Goal: Task Accomplishment & Management: Use online tool/utility

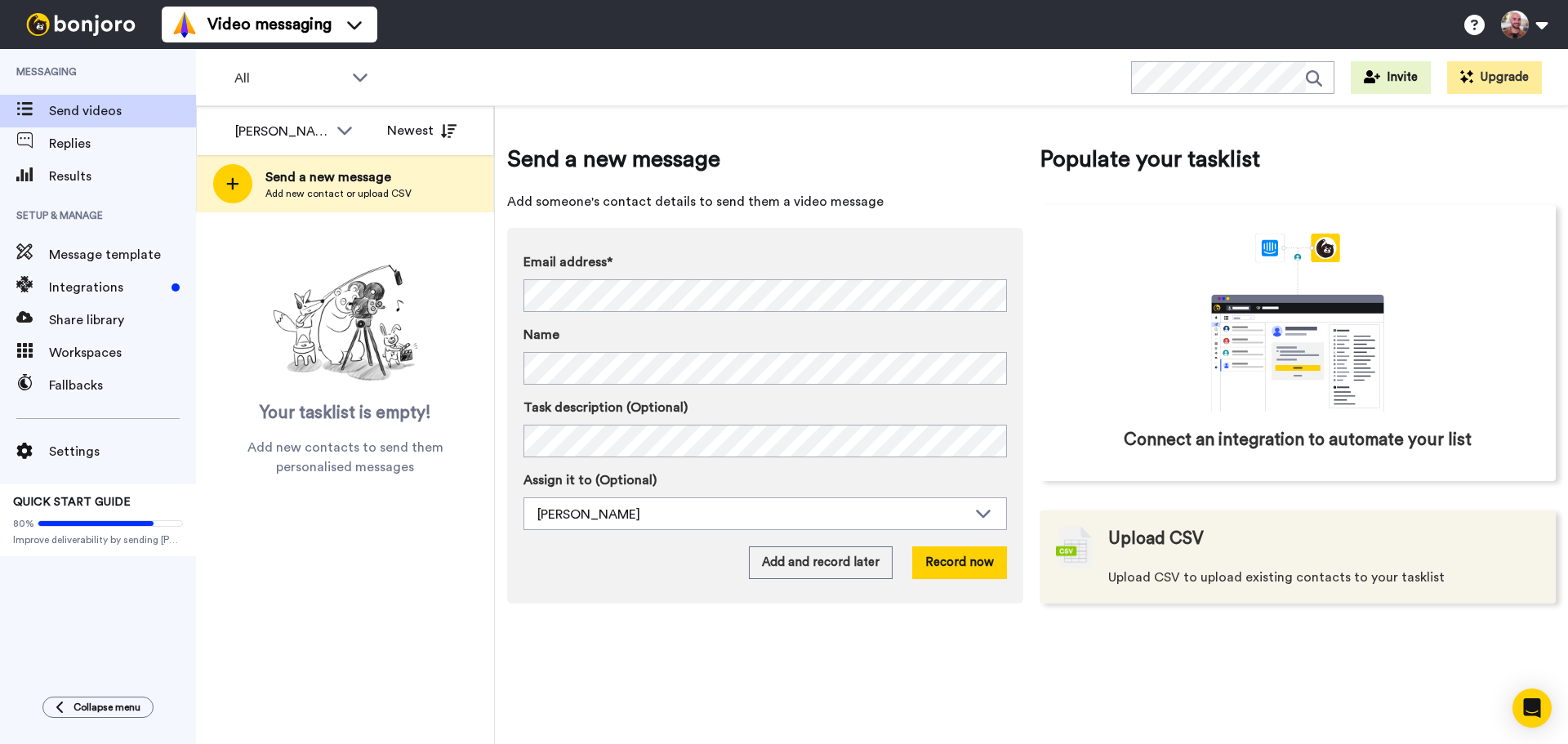
click at [1205, 563] on div "Upload CSV Upload CSV to upload existing contacts to your tasklist" at bounding box center [1277, 556] width 336 height 60
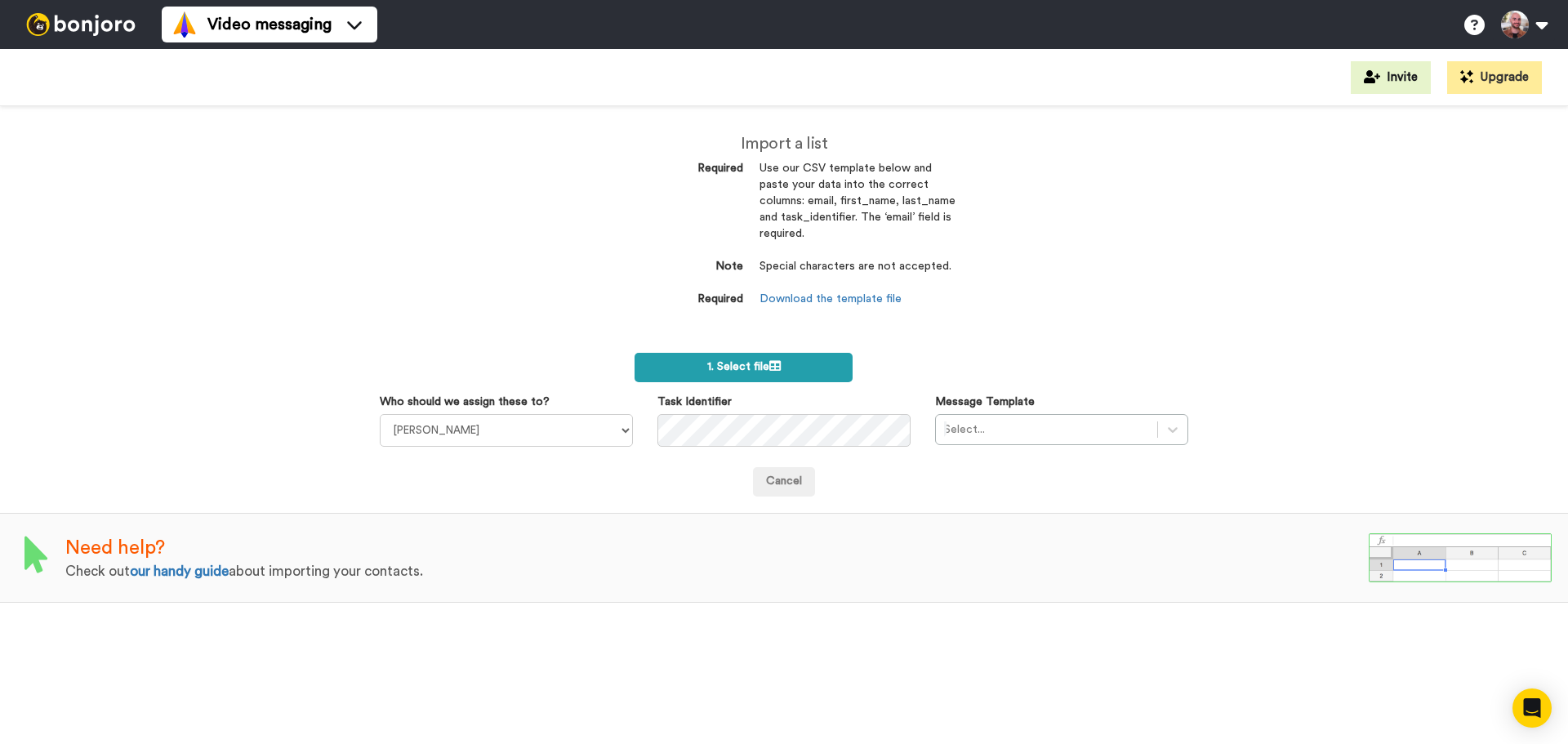
click at [700, 371] on label "1. Select file" at bounding box center [744, 368] width 218 height 30
click at [828, 294] on link "Download the template file" at bounding box center [830, 299] width 142 height 11
drag, startPoint x: 312, startPoint y: 247, endPoint x: 265, endPoint y: 105, distance: 149.6
click at [312, 247] on div "Import a list Required Use our CSV template below and paste your data into the …" at bounding box center [784, 424] width 1568 height 637
